Goal: Task Accomplishment & Management: Manage account settings

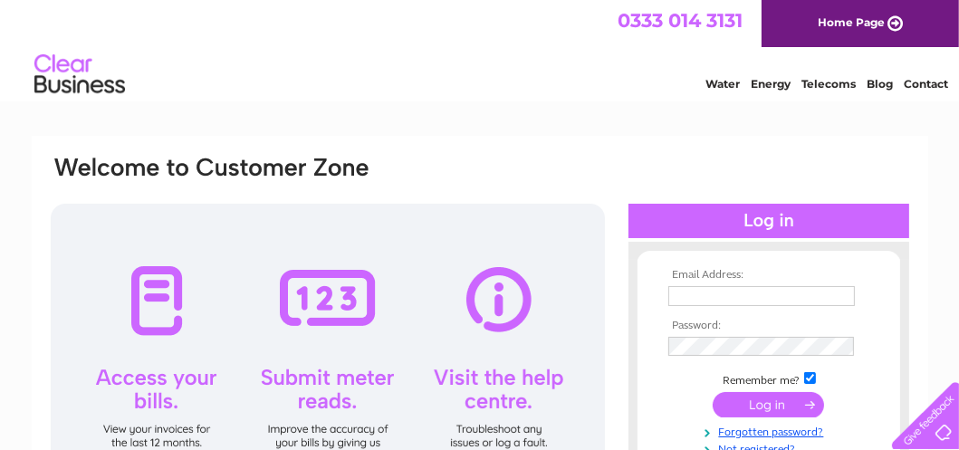
type input "[EMAIL_ADDRESS][DOMAIN_NAME]"
click at [747, 397] on input "submit" at bounding box center [768, 404] width 111 height 25
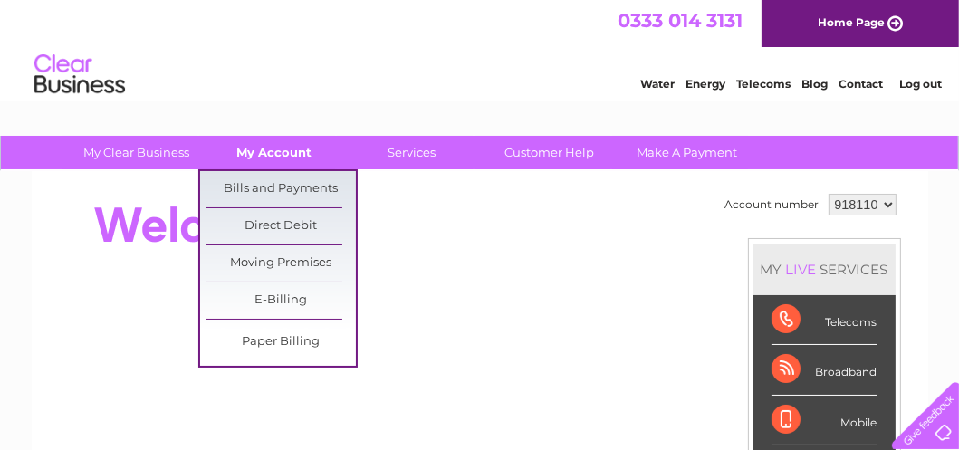
click at [284, 157] on link "My Account" at bounding box center [273, 152] width 149 height 33
click at [278, 181] on link "Bills and Payments" at bounding box center [280, 189] width 149 height 36
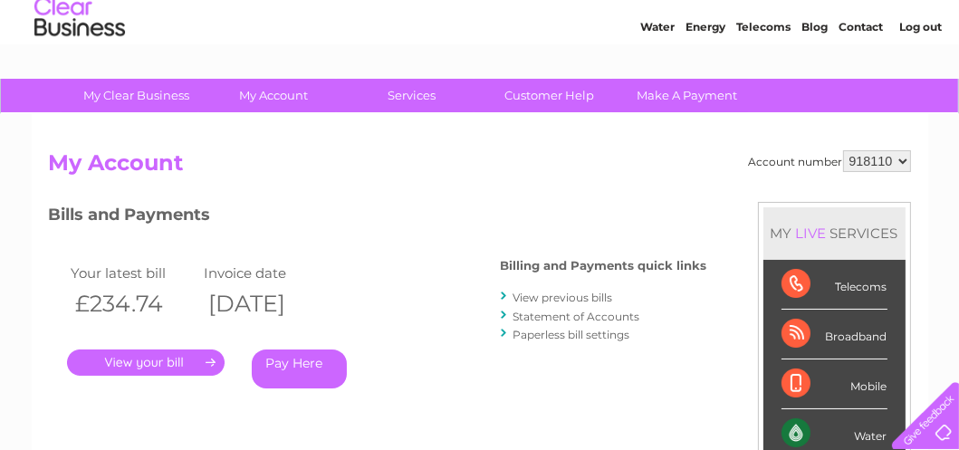
scroll to position [91, 0]
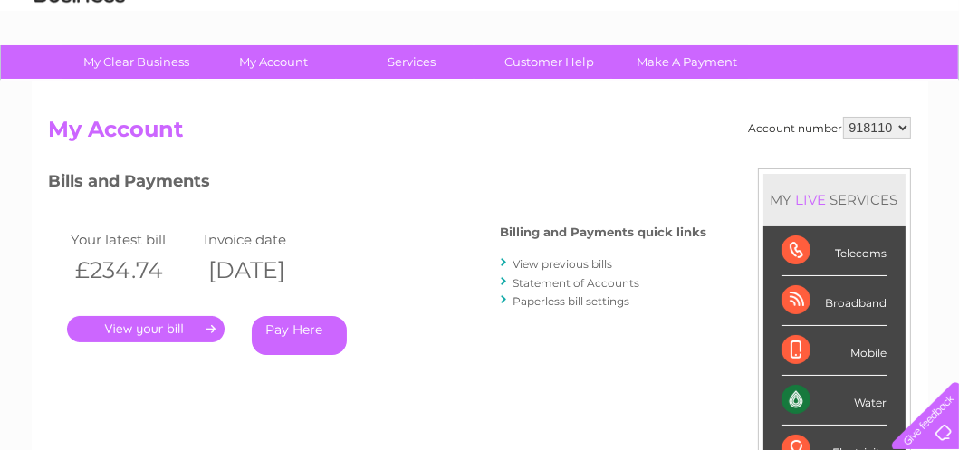
click at [182, 329] on link "." at bounding box center [146, 329] width 158 height 26
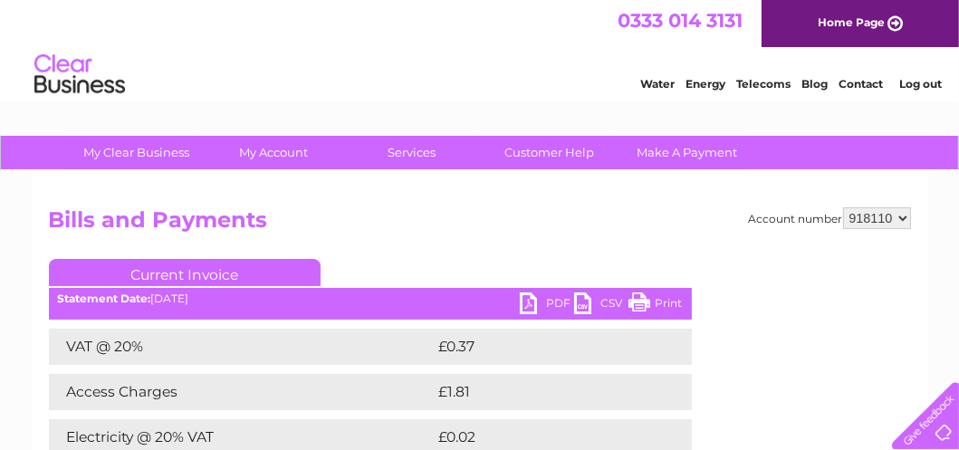
click at [530, 303] on link "PDF" at bounding box center [547, 305] width 54 height 26
